Goal: Information Seeking & Learning: Find specific fact

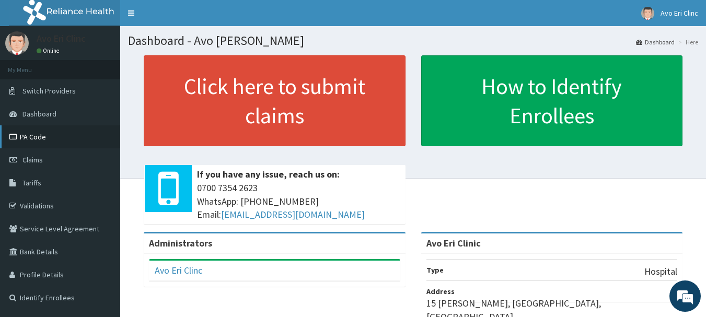
click at [29, 136] on link "PA Code" at bounding box center [60, 136] width 120 height 23
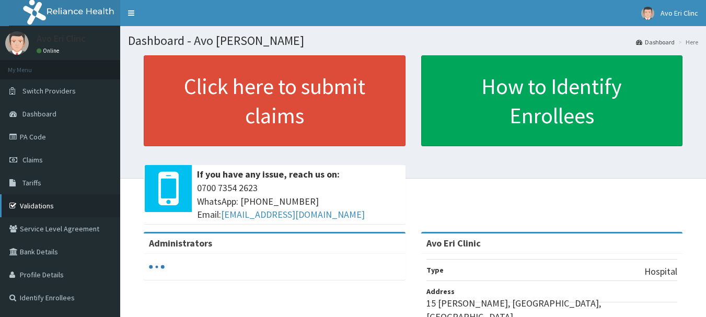
click at [33, 204] on link "Validations" at bounding box center [60, 205] width 120 height 23
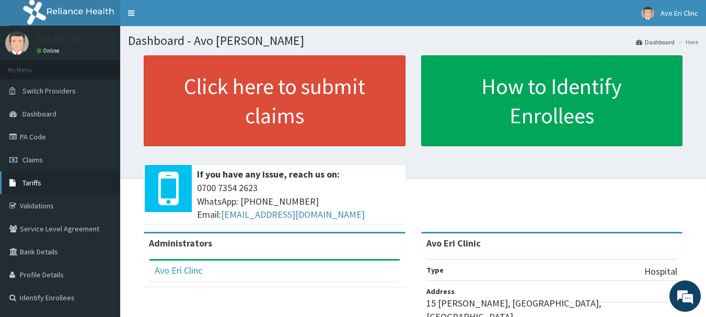
click at [30, 183] on span "Tariffs" at bounding box center [31, 182] width 19 height 9
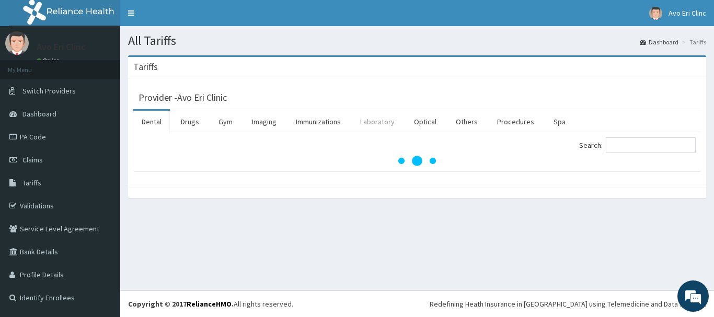
click at [370, 124] on link "Laboratory" at bounding box center [377, 122] width 51 height 22
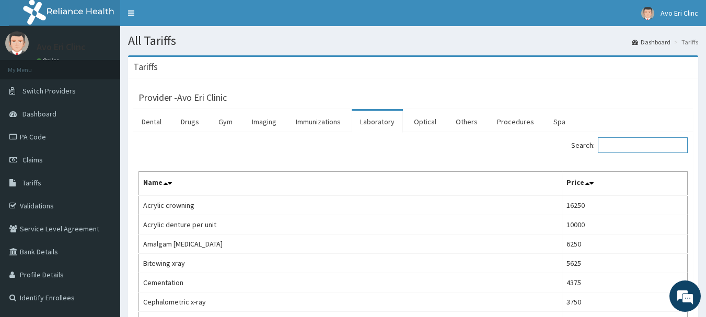
drag, startPoint x: 612, startPoint y: 145, endPoint x: 591, endPoint y: 142, distance: 21.7
click at [606, 145] on label "Search:" at bounding box center [629, 145] width 117 height 16
click at [606, 145] on input "Search:" at bounding box center [643, 145] width 90 height 16
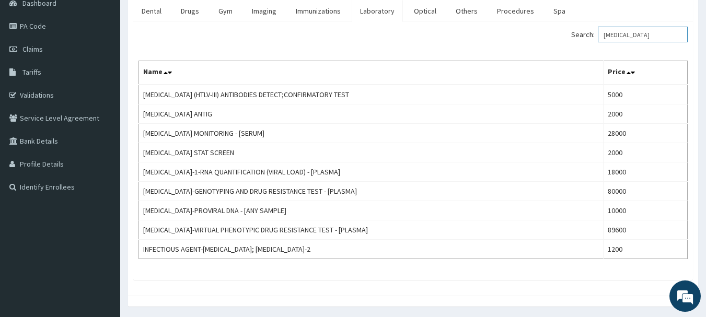
scroll to position [145, 0]
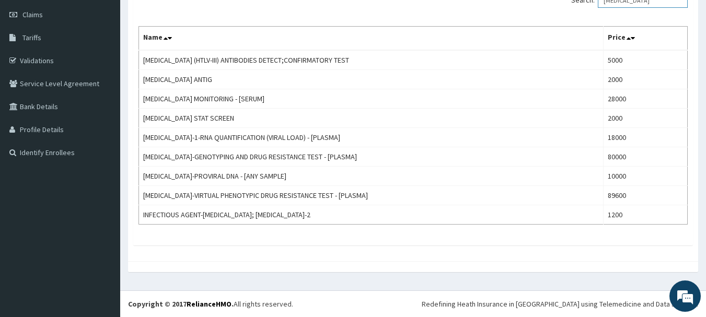
type input "HIV"
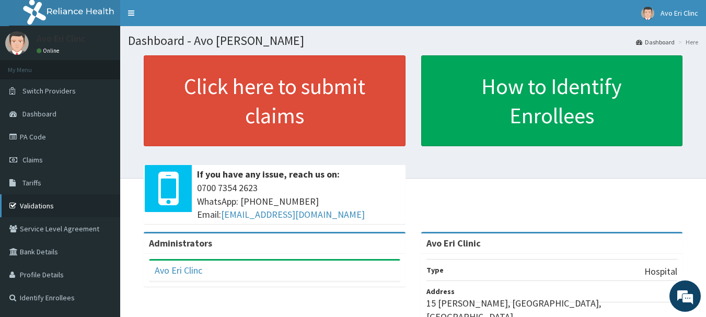
click at [24, 202] on link "Validations" at bounding box center [60, 205] width 120 height 23
